Goal: Ask a question: Seek information or help from site administrators or community

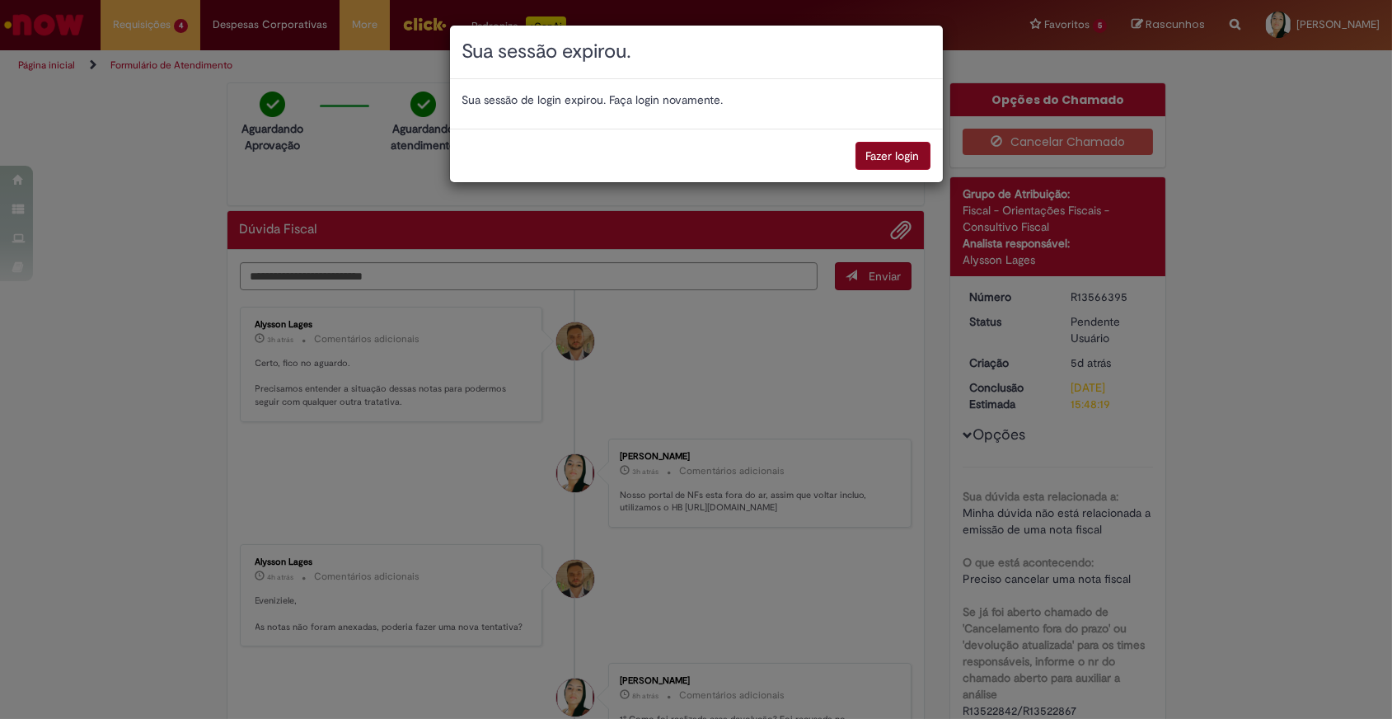
click at [896, 162] on button "Fazer login" at bounding box center [893, 156] width 75 height 28
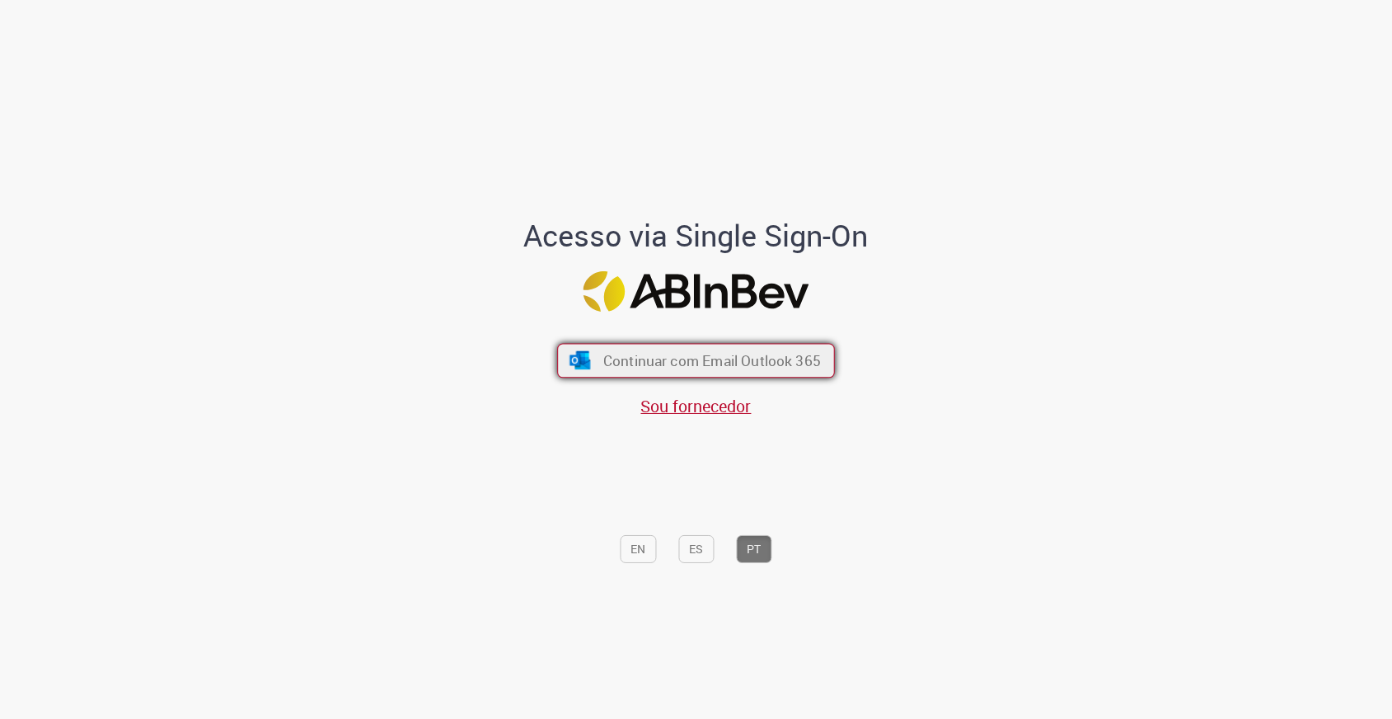
click at [774, 359] on span "Continuar com Email Outlook 365" at bounding box center [712, 360] width 218 height 19
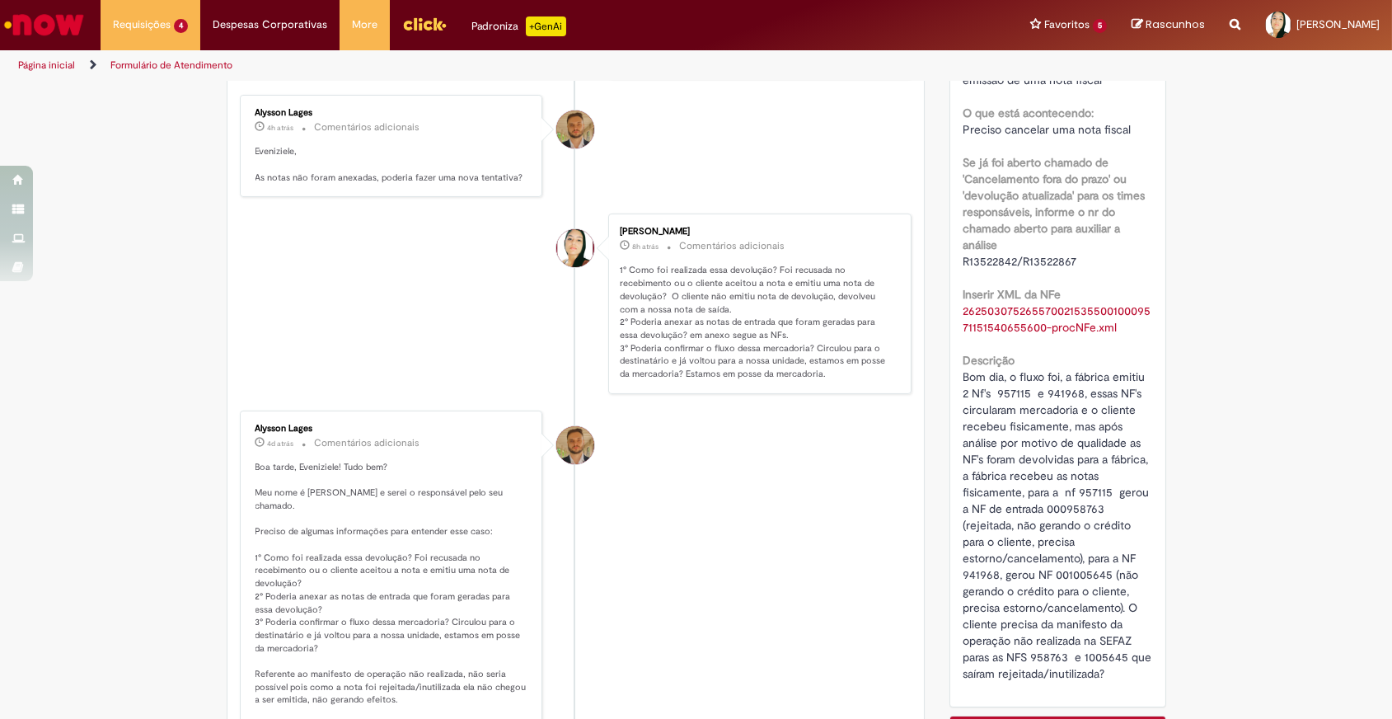
scroll to position [674, 0]
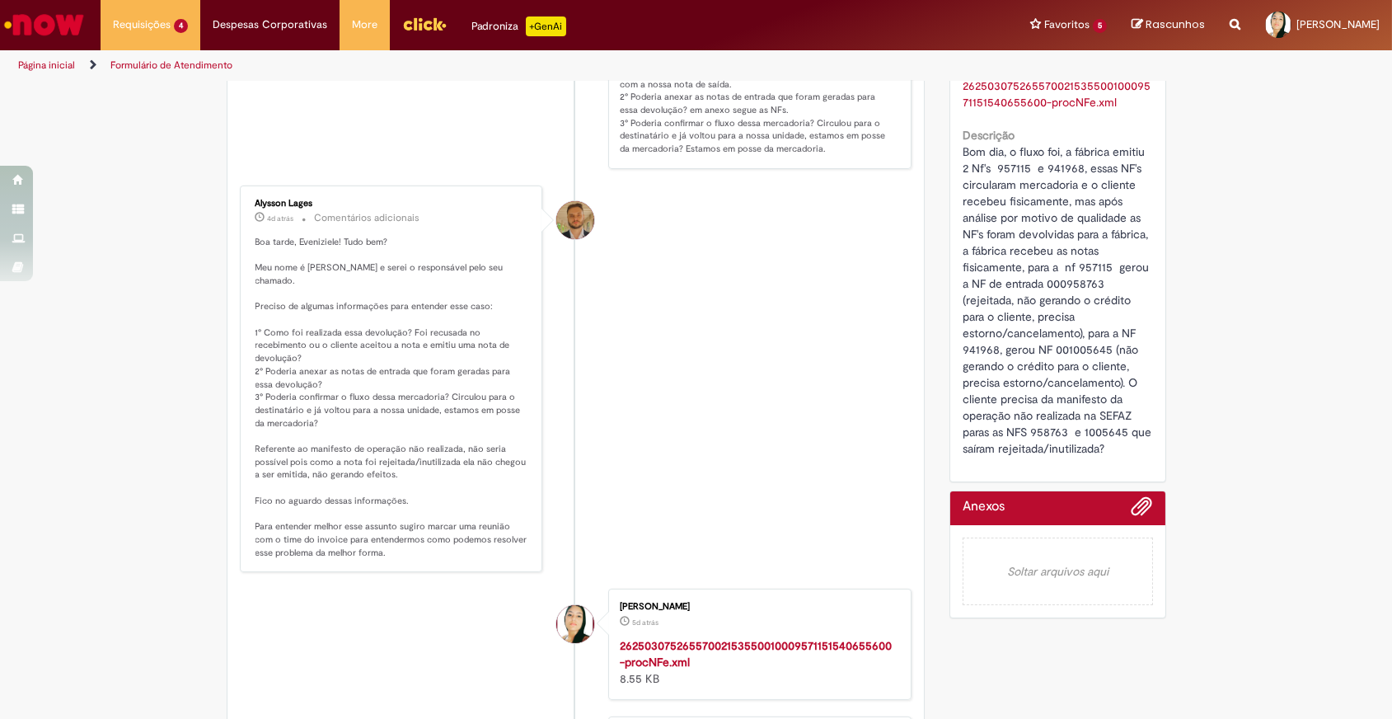
click at [1041, 428] on span "Bom dia, o fluxo foi, a fábrica emitiu 2 Nf's 957115 e 941968, essas NF's circu…" at bounding box center [1059, 300] width 192 height 312
copy span "958763"
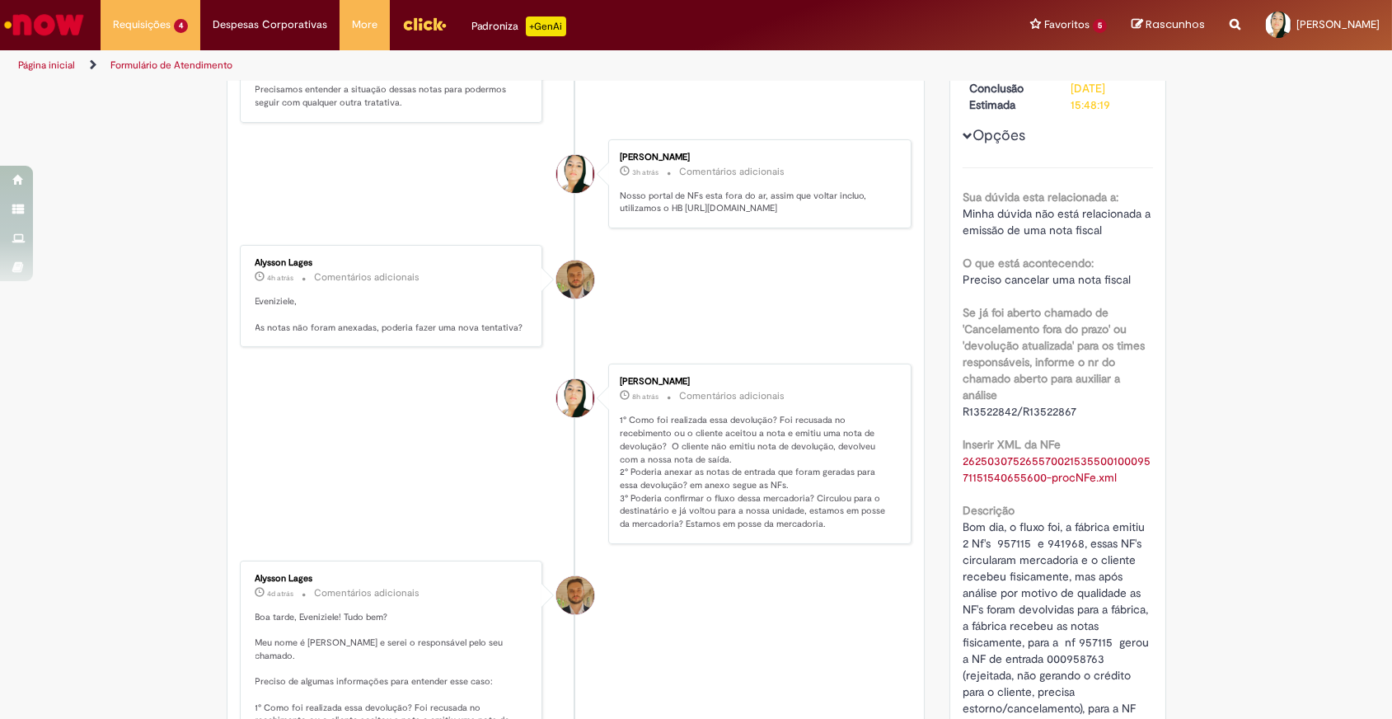
scroll to position [599, 0]
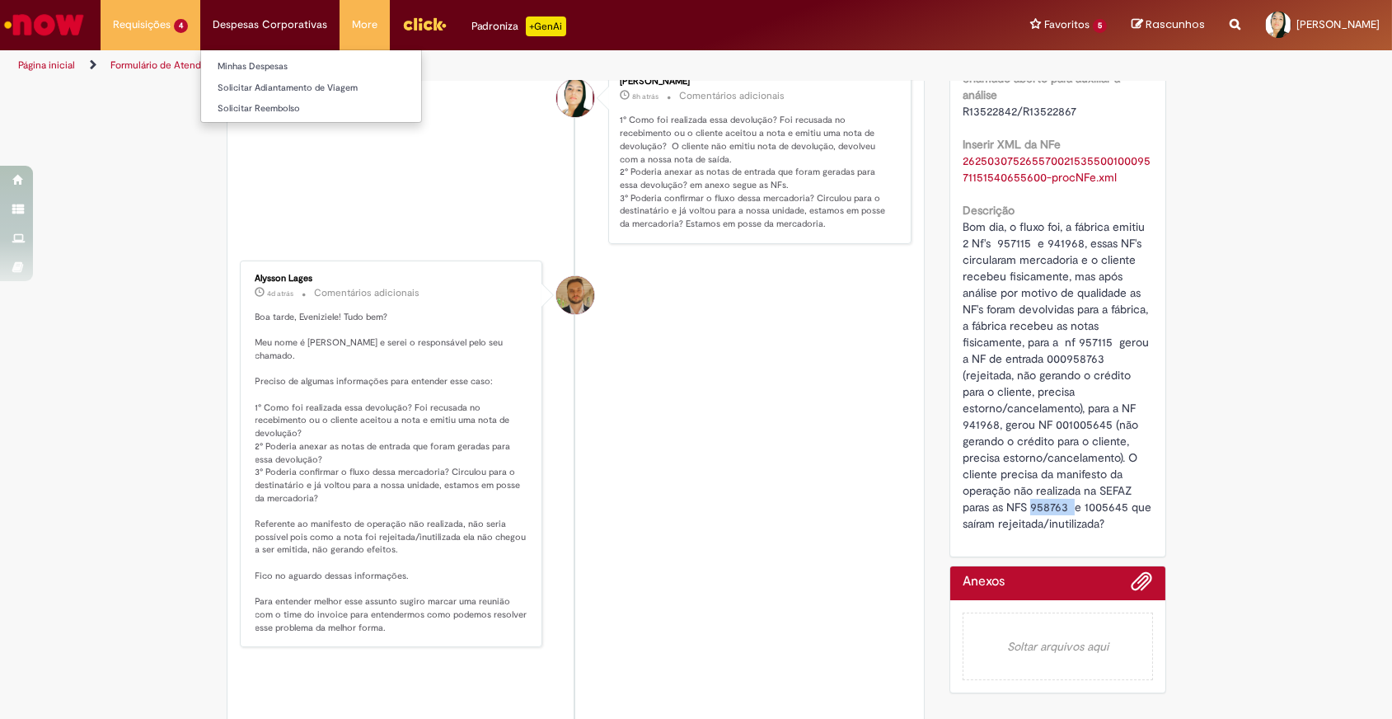
copy span "958763"
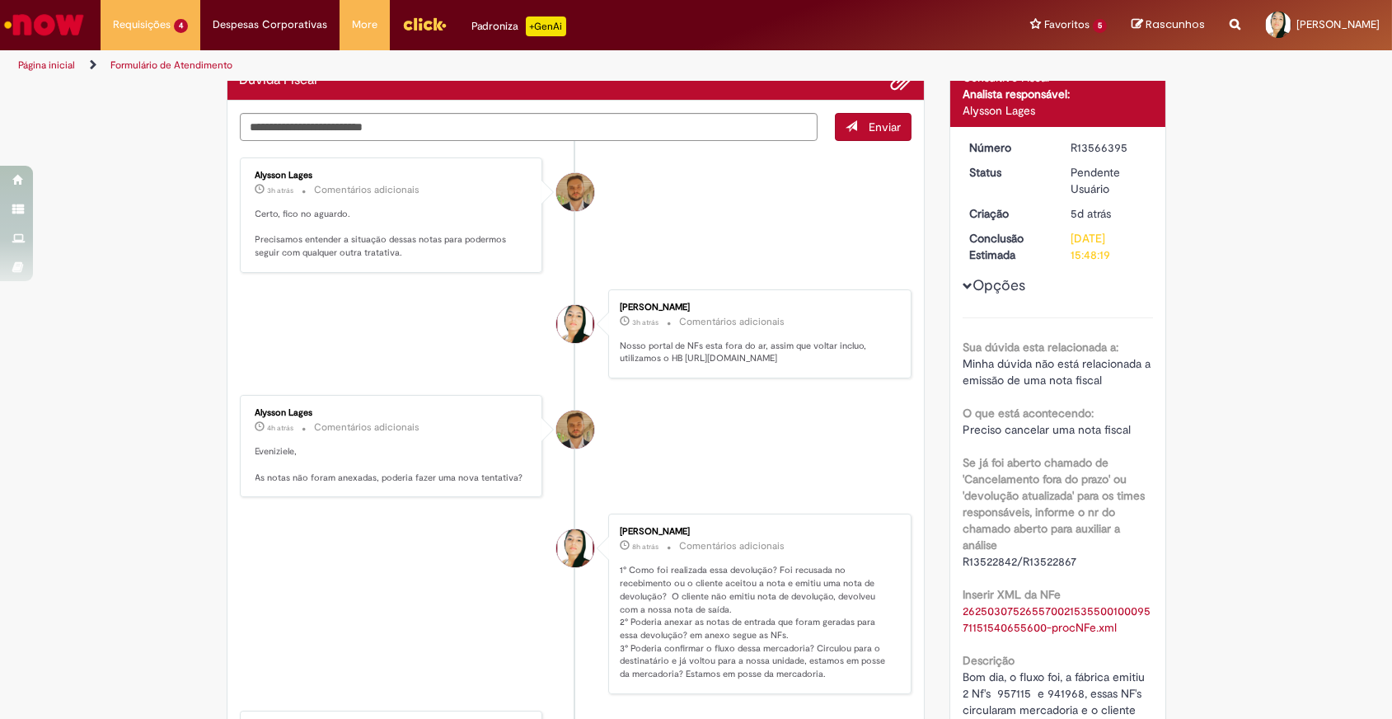
scroll to position [0, 0]
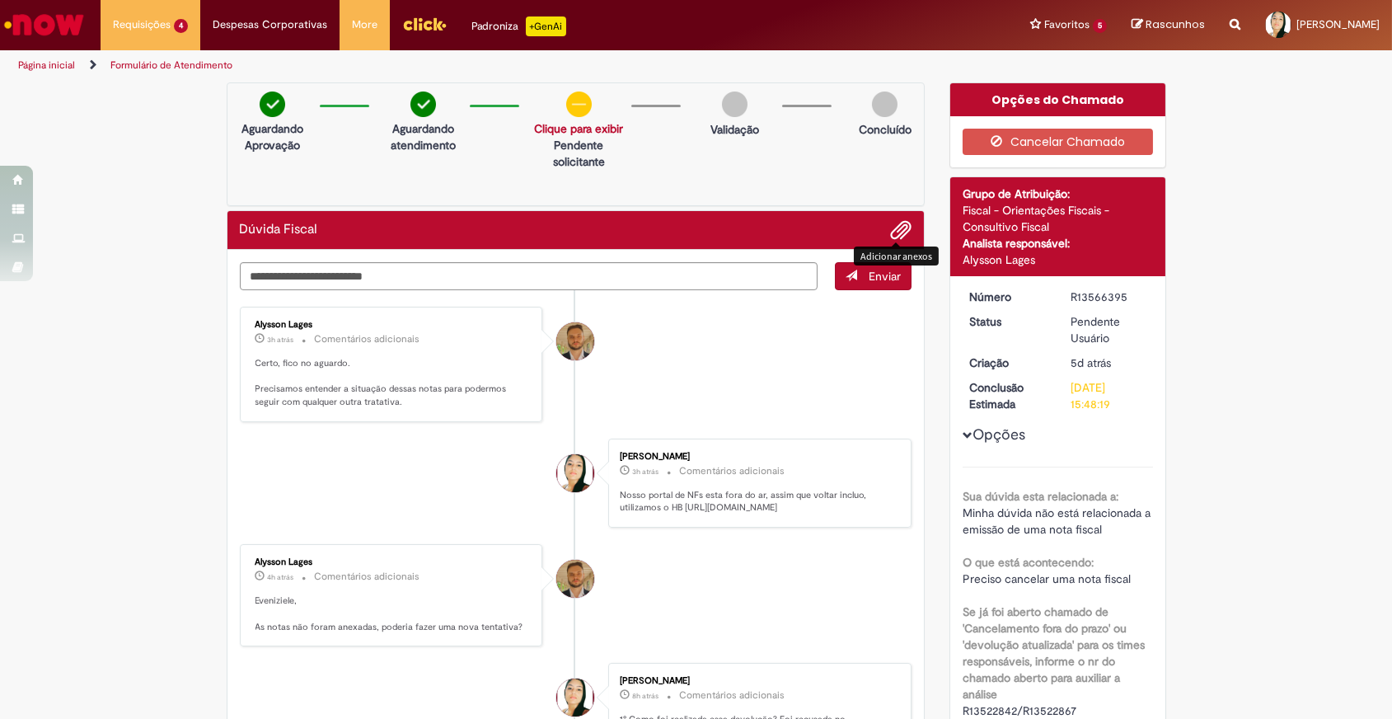
click at [894, 228] on span "Adicionar anexos" at bounding box center [901, 231] width 20 height 20
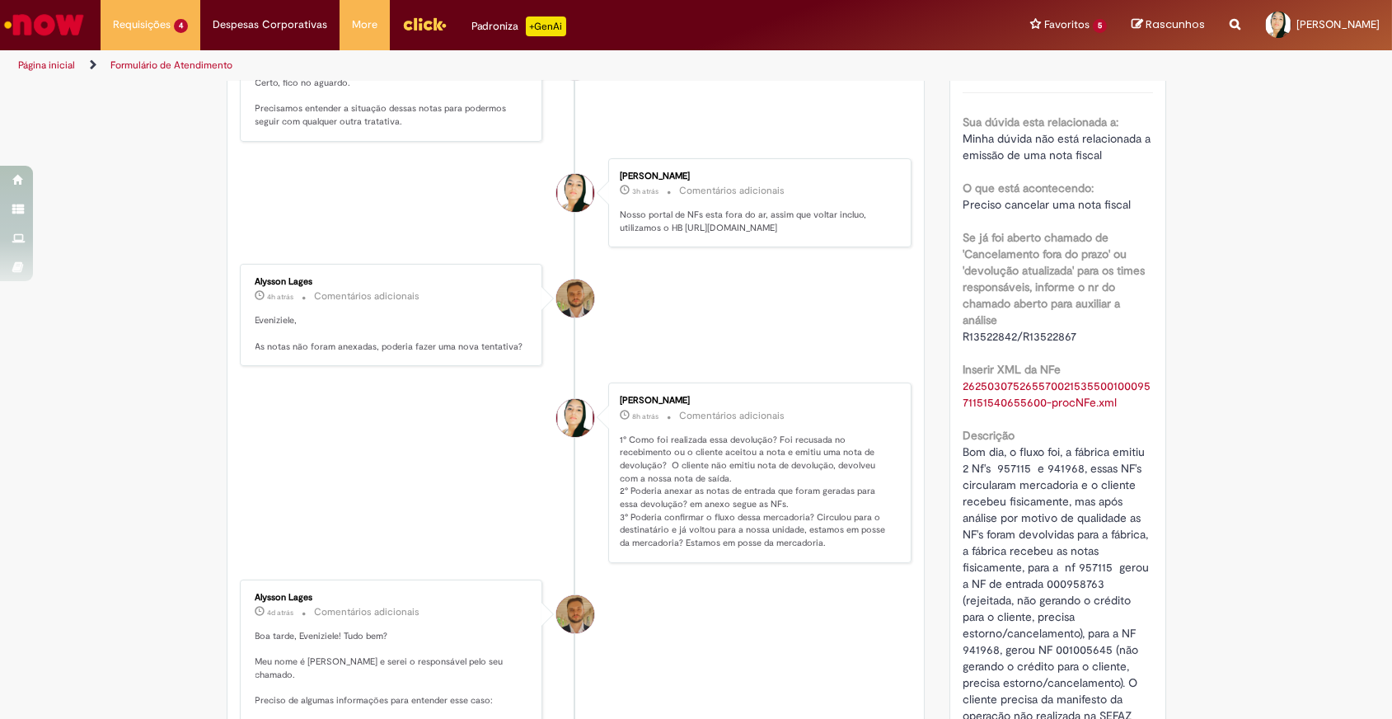
scroll to position [674, 0]
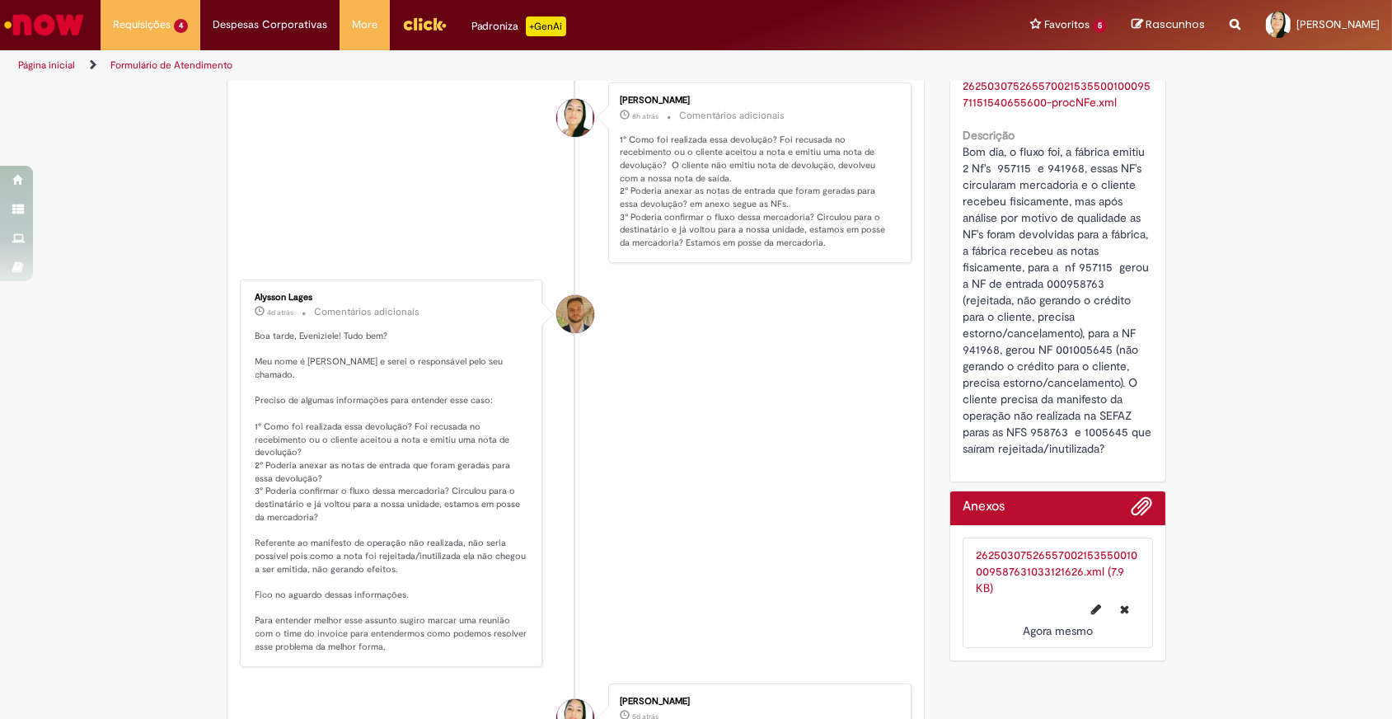
click at [1103, 429] on span "Bom dia, o fluxo foi, a fábrica emitiu 2 Nf's 957115 e 941968, essas NF's circu…" at bounding box center [1059, 300] width 192 height 312
click at [1103, 428] on span "Bom dia, o fluxo foi, a fábrica emitiu 2 Nf's 957115 e 941968, essas NF's circu…" at bounding box center [1059, 300] width 192 height 312
copy span "1005645"
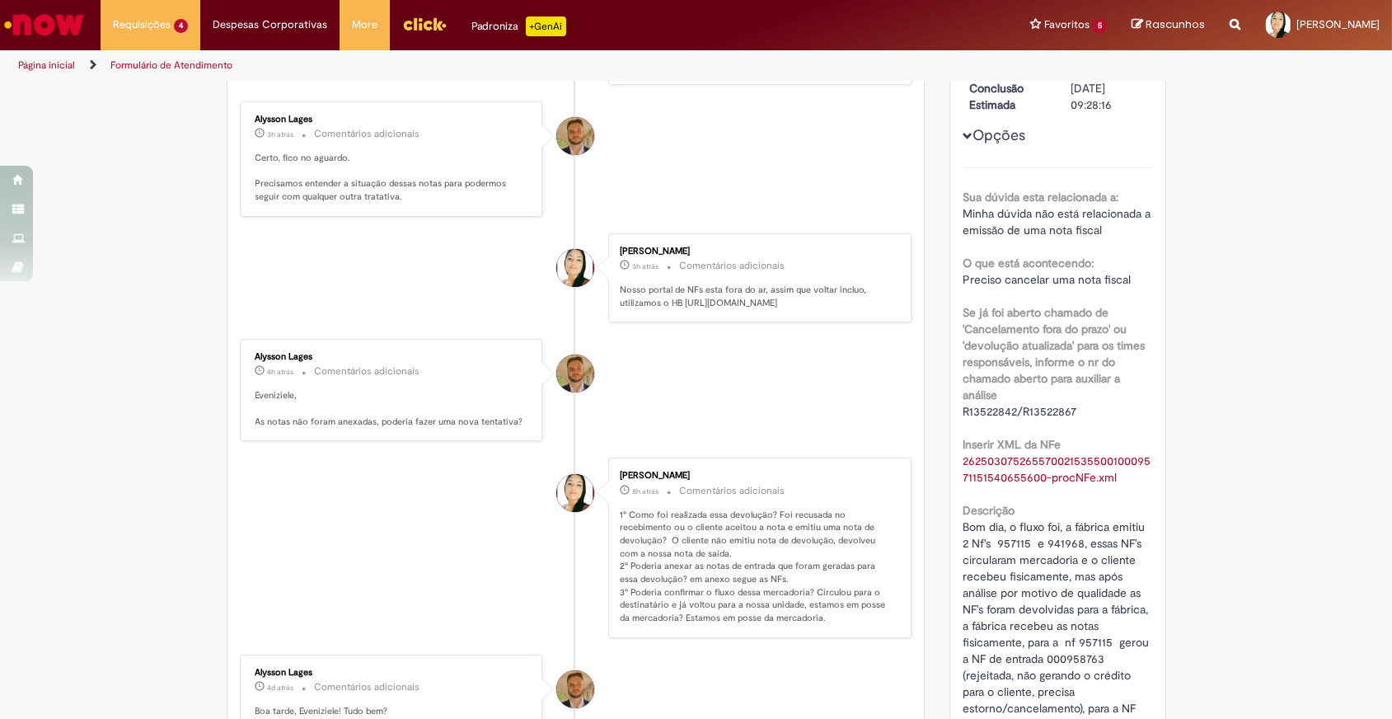
scroll to position [0, 0]
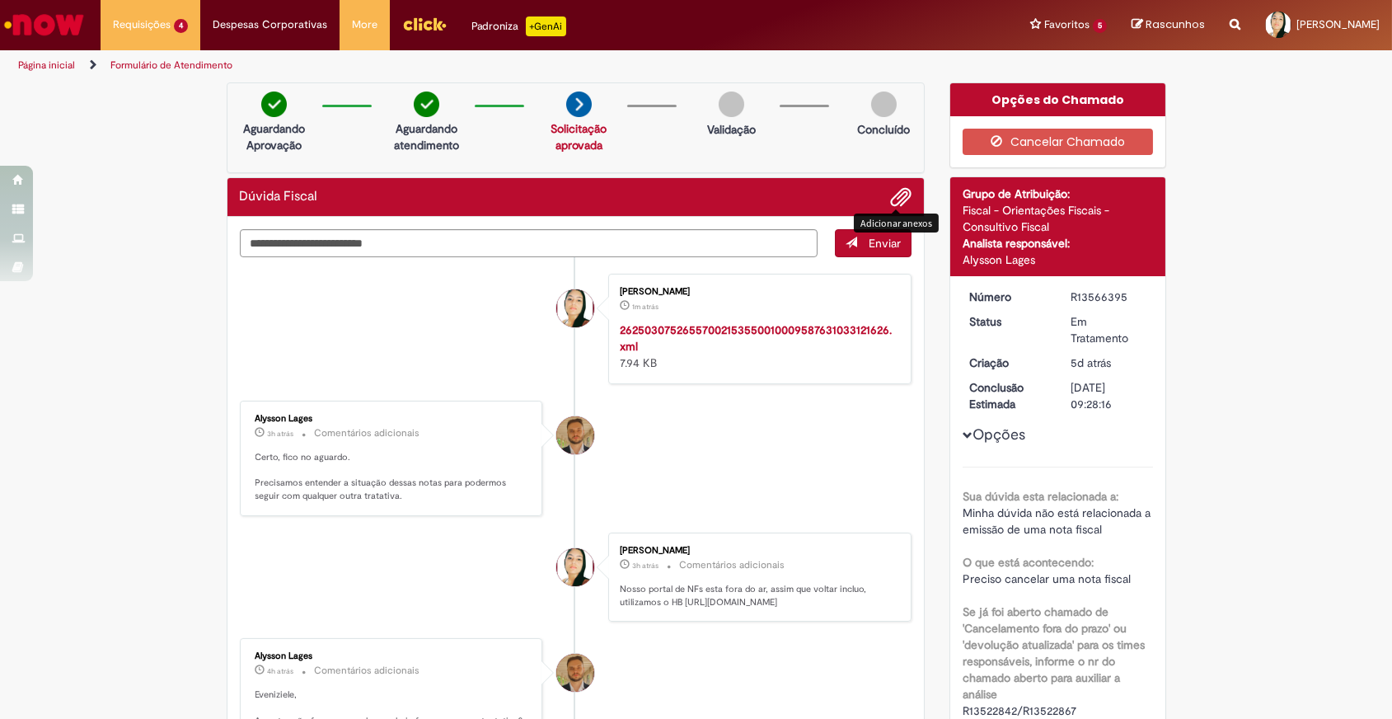
click at [891, 205] on span "Adicionar anexos" at bounding box center [901, 198] width 20 height 20
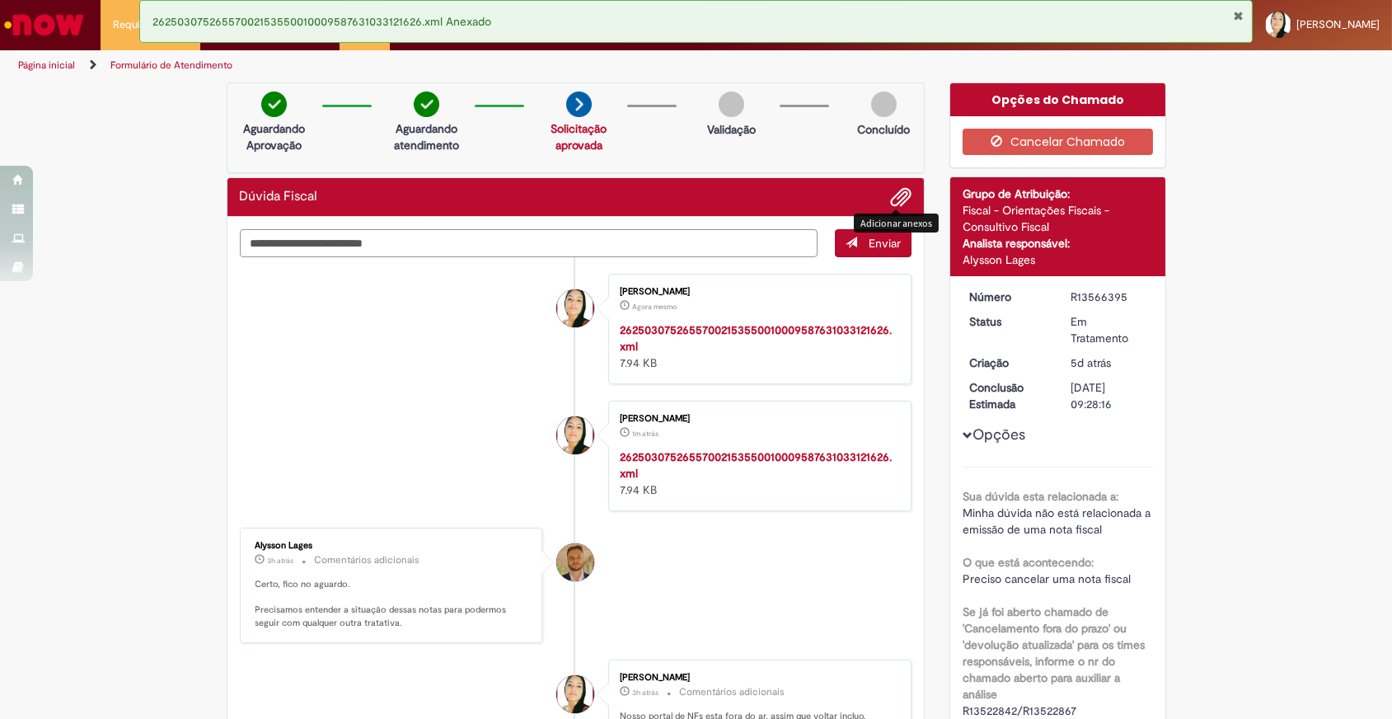
click at [589, 246] on textarea "Digite sua mensagem aqui..." at bounding box center [529, 243] width 579 height 28
type textarea "*"
click at [594, 246] on textarea "*" at bounding box center [529, 243] width 579 height 28
type textarea "**********"
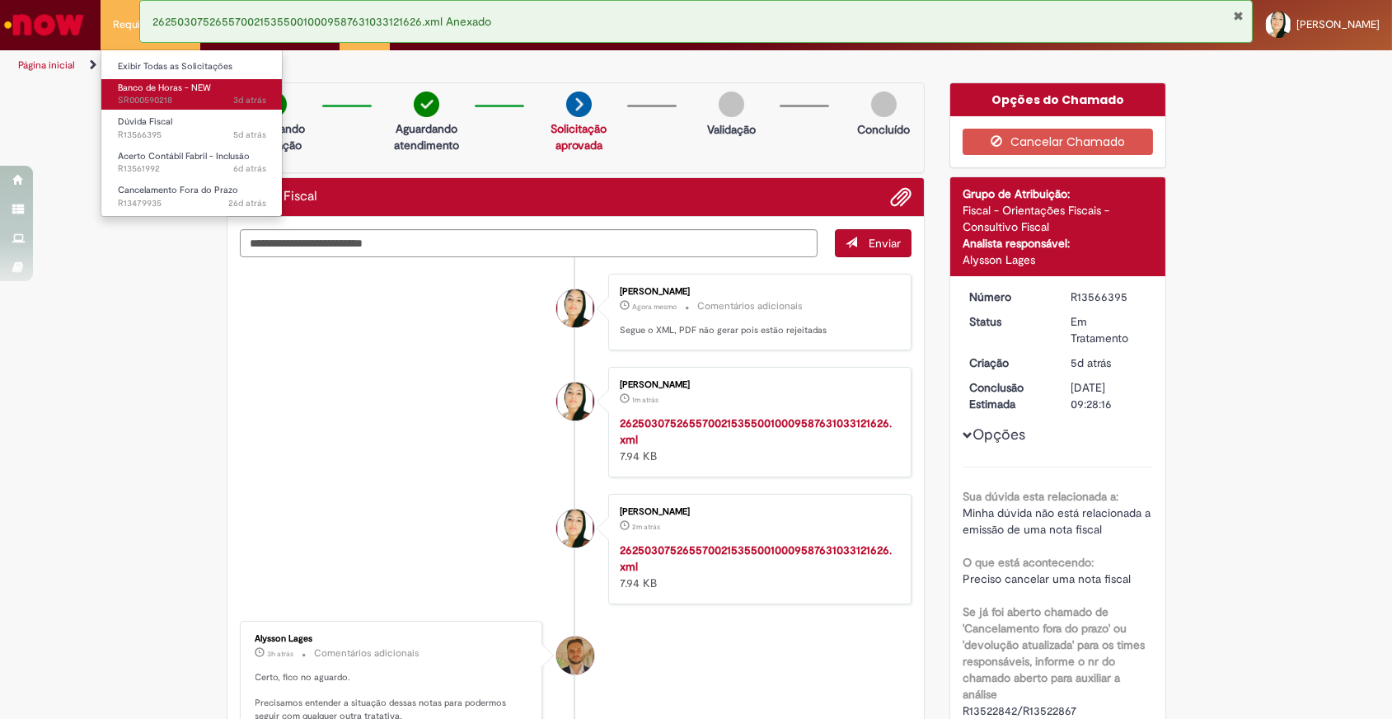
click at [139, 87] on span "Banco de Horas - NEW" at bounding box center [164, 88] width 93 height 12
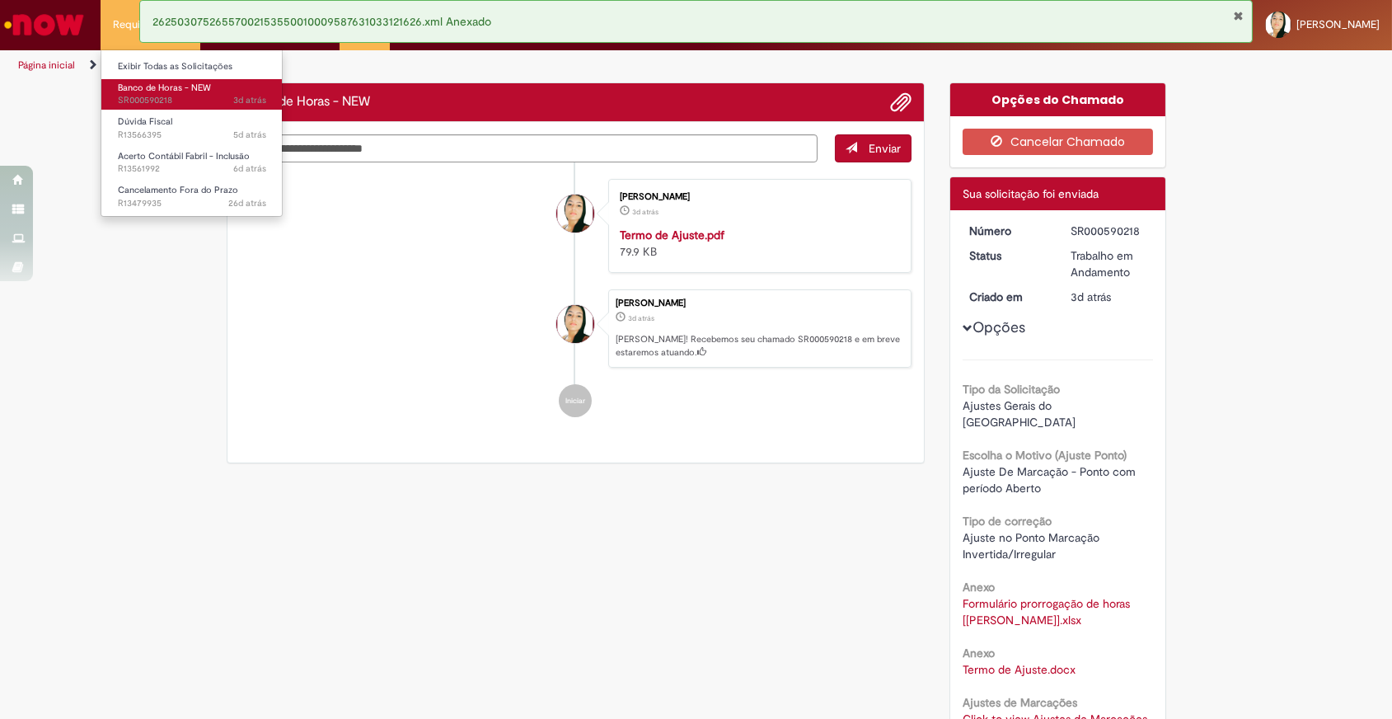
click at [195, 98] on span "3d atrás 3 dias atrás SR000590218" at bounding box center [192, 100] width 148 height 13
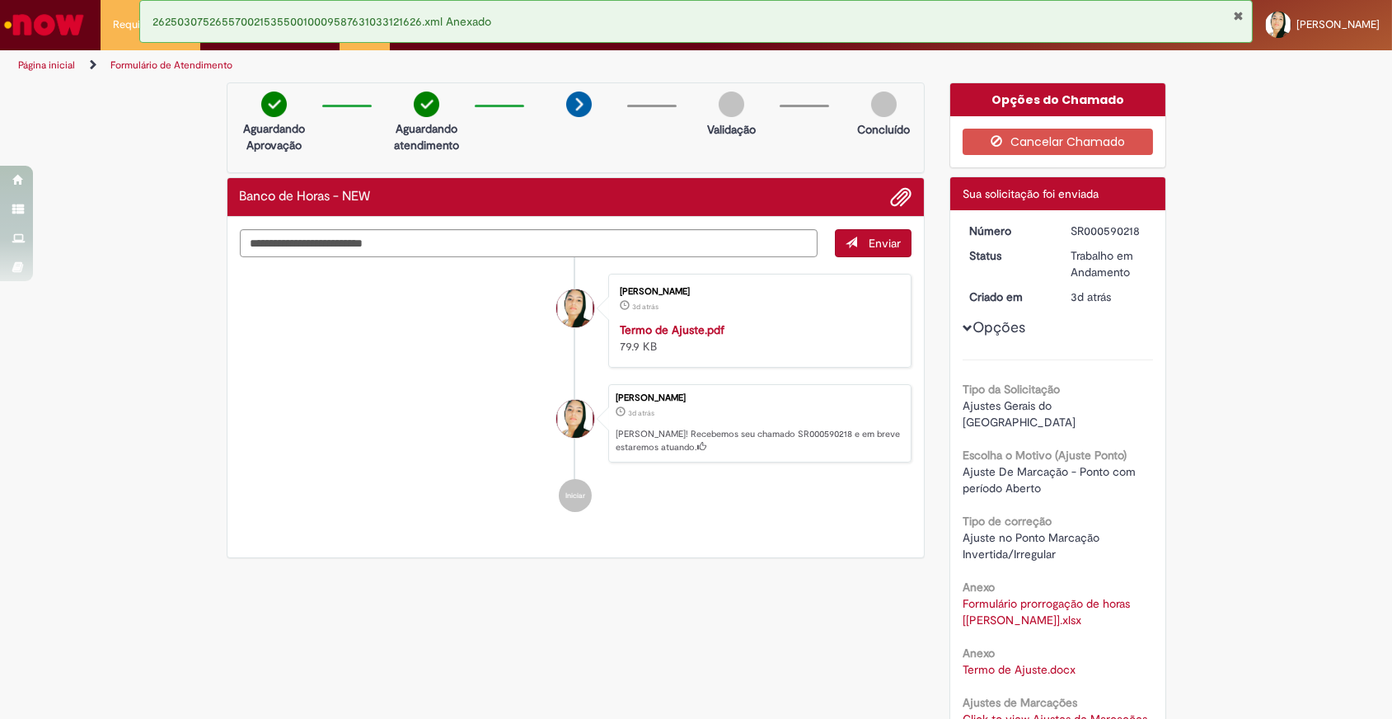
click at [396, 299] on li "[PERSON_NAME] 3d atrás 3 dias atrás Termo de Ajuste.pdf 79.9 KB" at bounding box center [576, 321] width 673 height 94
